Goal: Check status: Check status

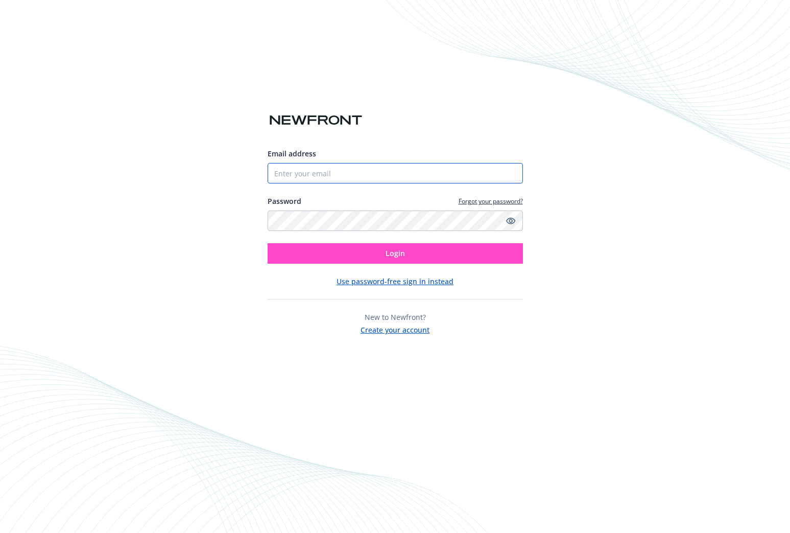
type input "[EMAIL_ADDRESS][DOMAIN_NAME]"
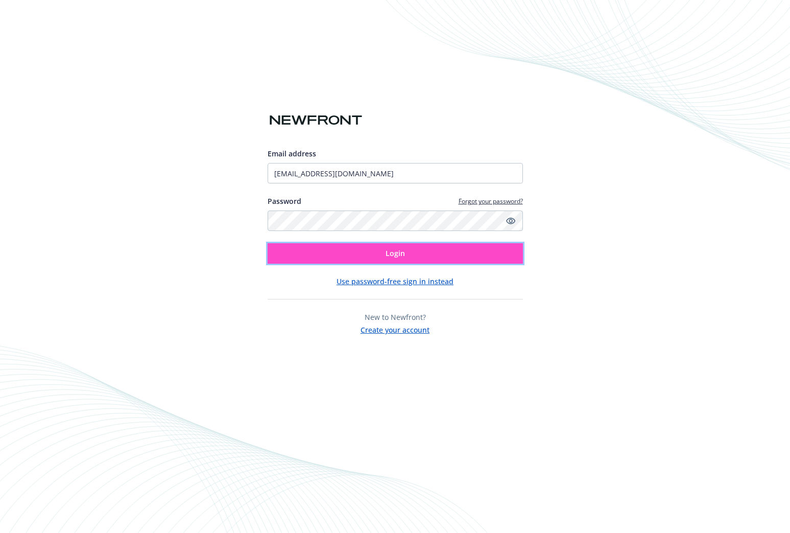
click at [360, 254] on button "Login" at bounding box center [395, 253] width 255 height 20
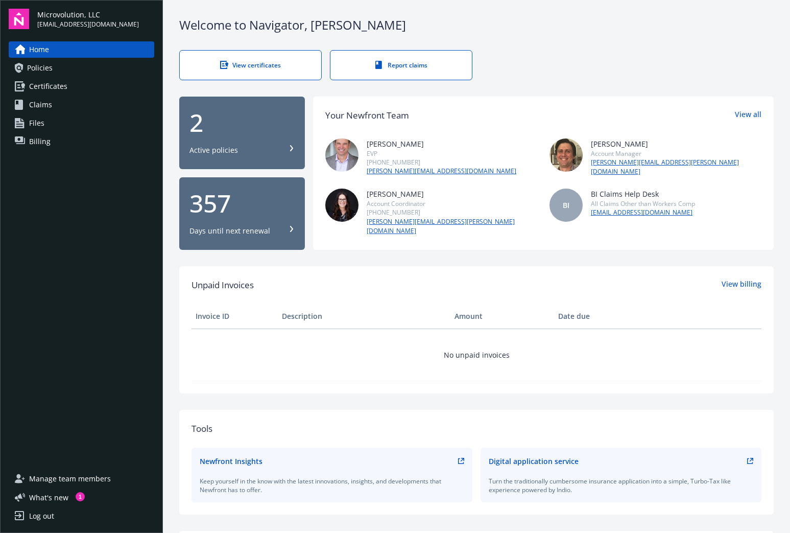
click at [53, 137] on link "Billing" at bounding box center [82, 141] width 146 height 16
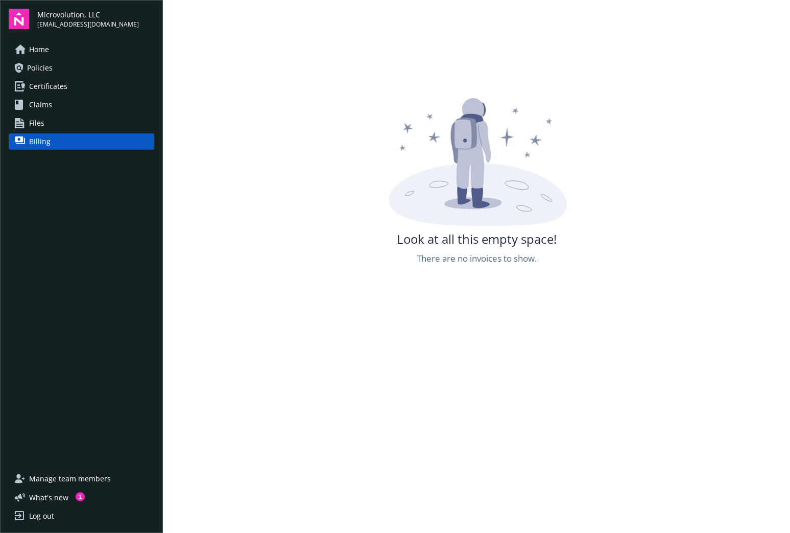
click at [65, 67] on link "Policies" at bounding box center [82, 68] width 146 height 16
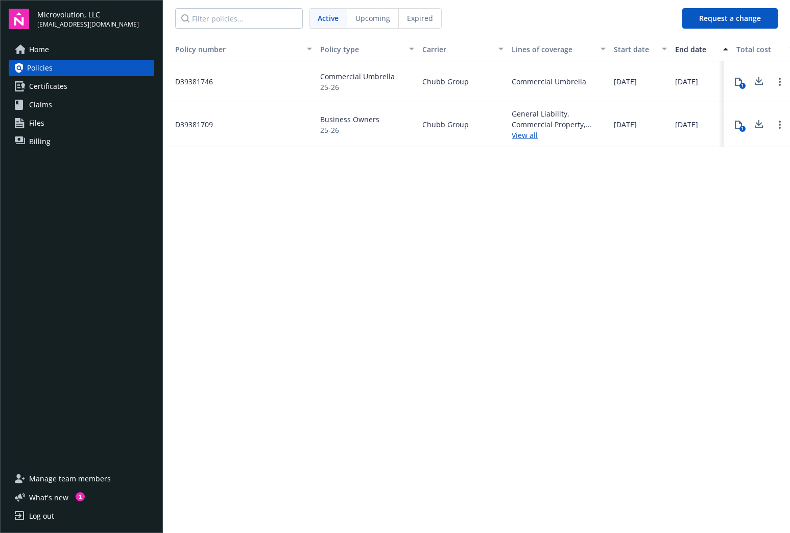
click at [437, 23] on div "Expired" at bounding box center [420, 18] width 42 height 19
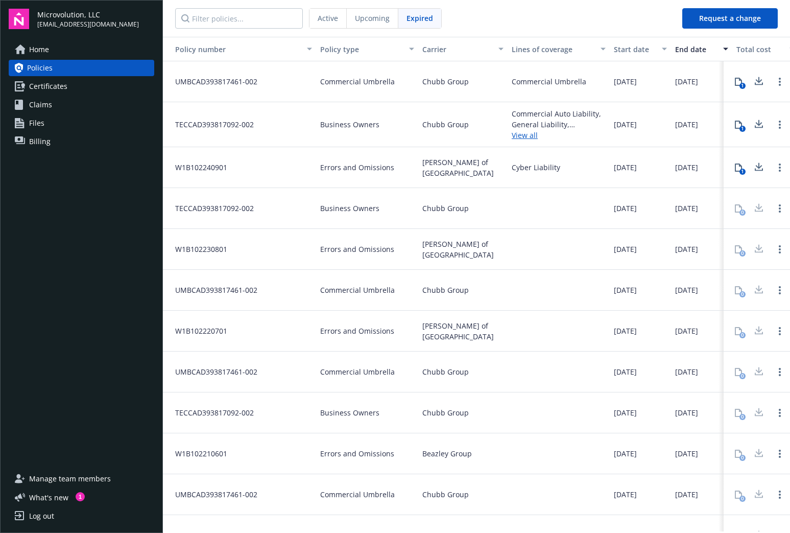
click at [364, 15] on span "Upcoming" at bounding box center [372, 18] width 35 height 11
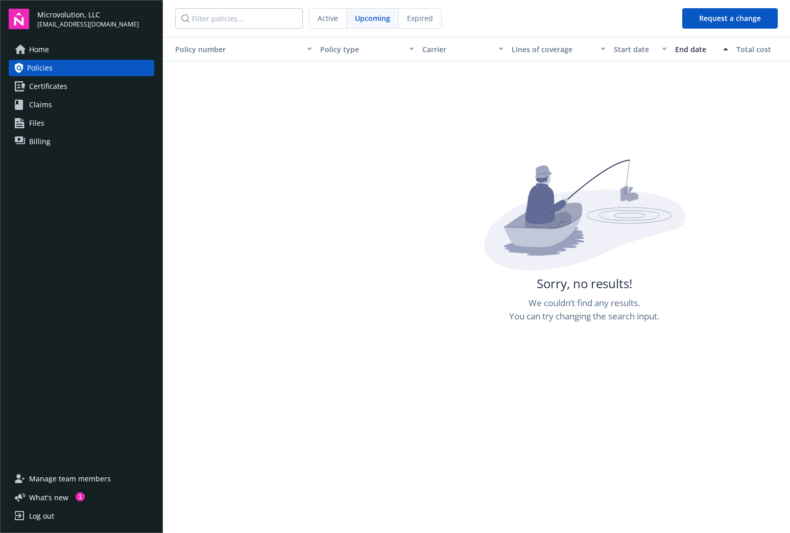
click at [340, 12] on div "Active" at bounding box center [328, 18] width 37 height 19
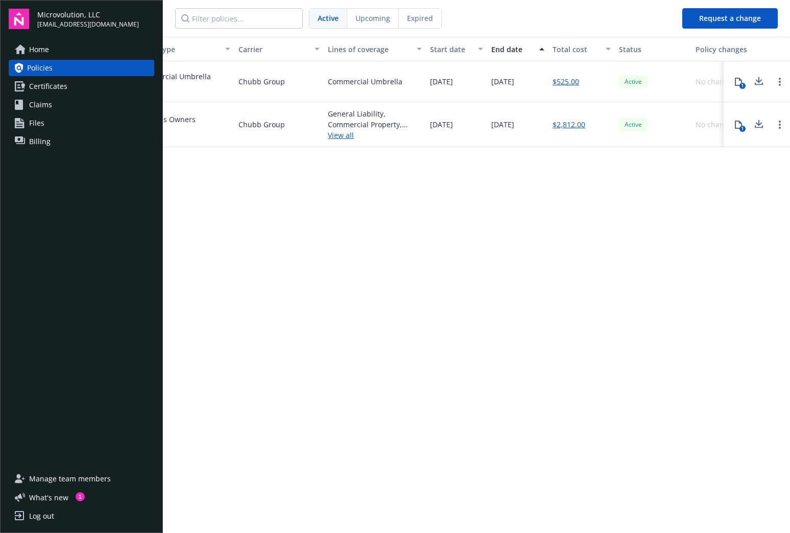
scroll to position [0, 216]
